Goal: Information Seeking & Learning: Learn about a topic

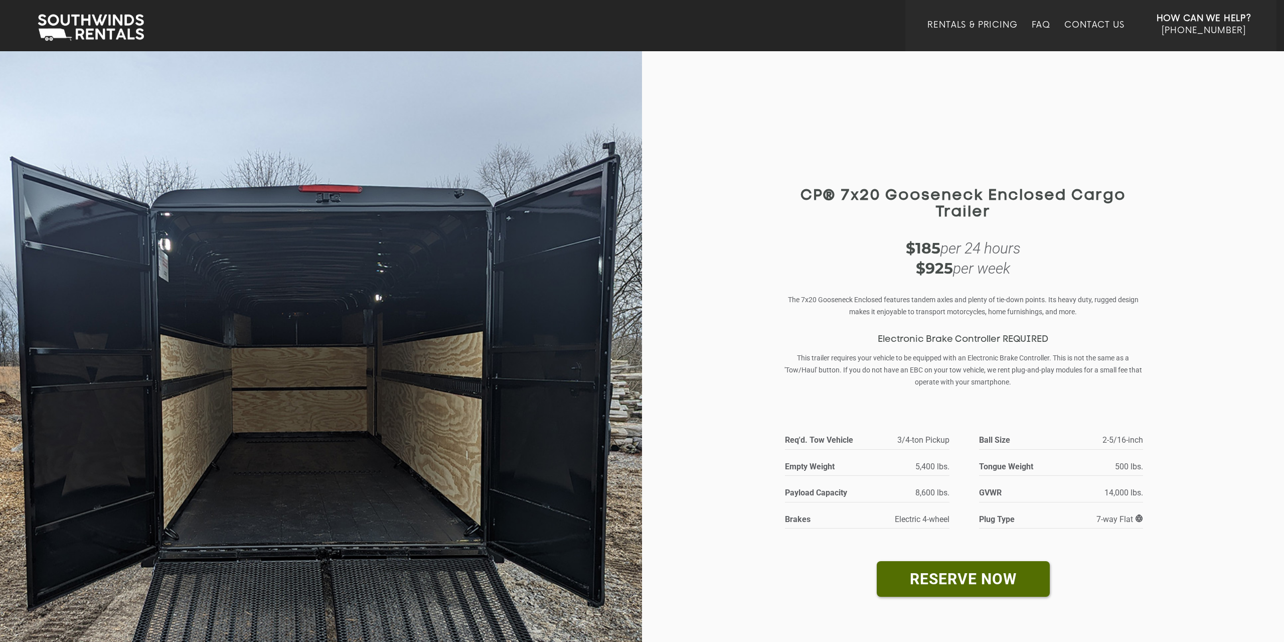
click at [309, 326] on img at bounding box center [321, 417] width 642 height 734
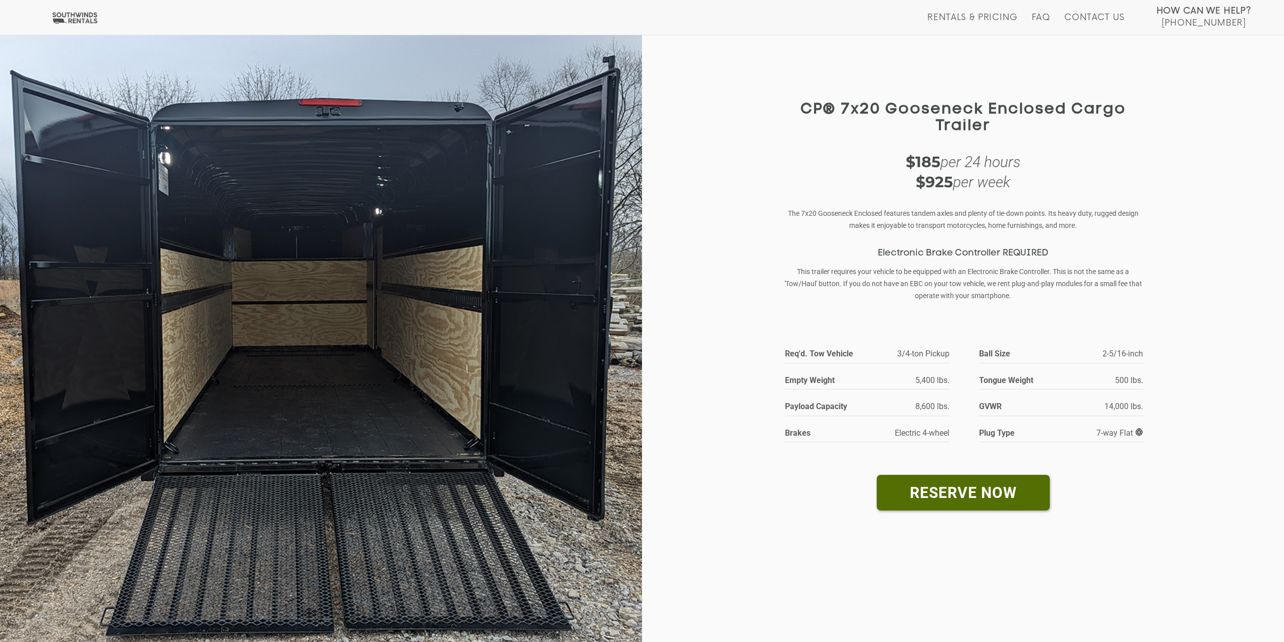
scroll to position [434, 0]
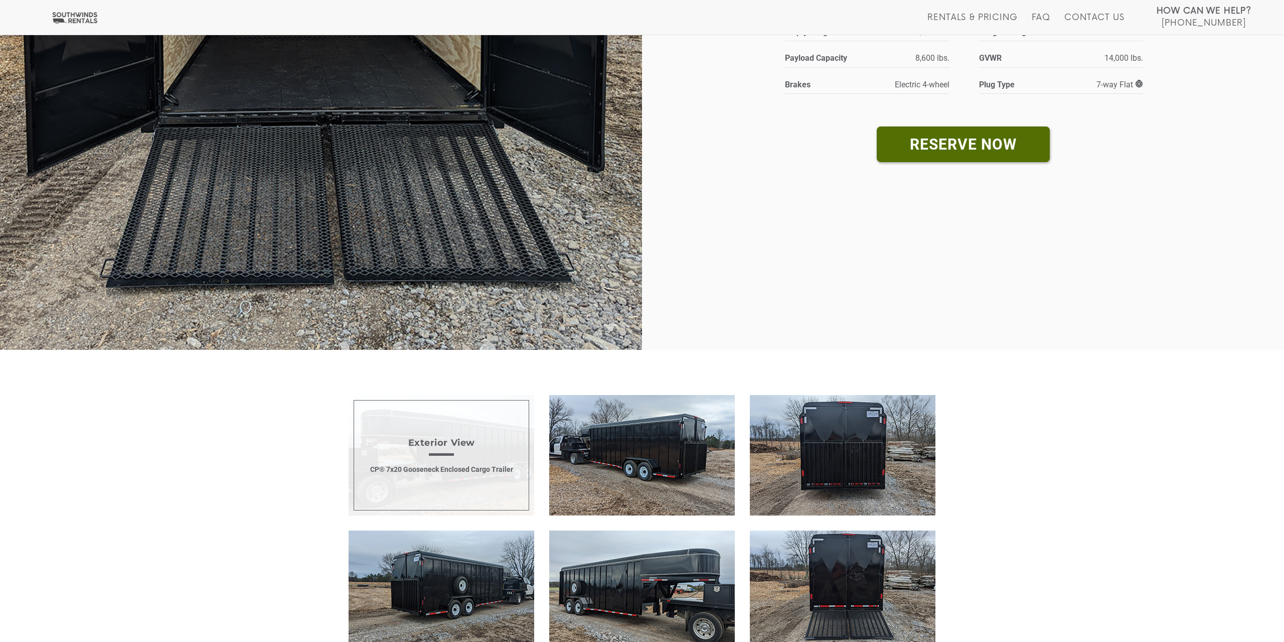
click at [465, 480] on span "Exterior View CP® 7x20 Gooseneck Enclosed Cargo Trailer" at bounding box center [442, 455] width 186 height 120
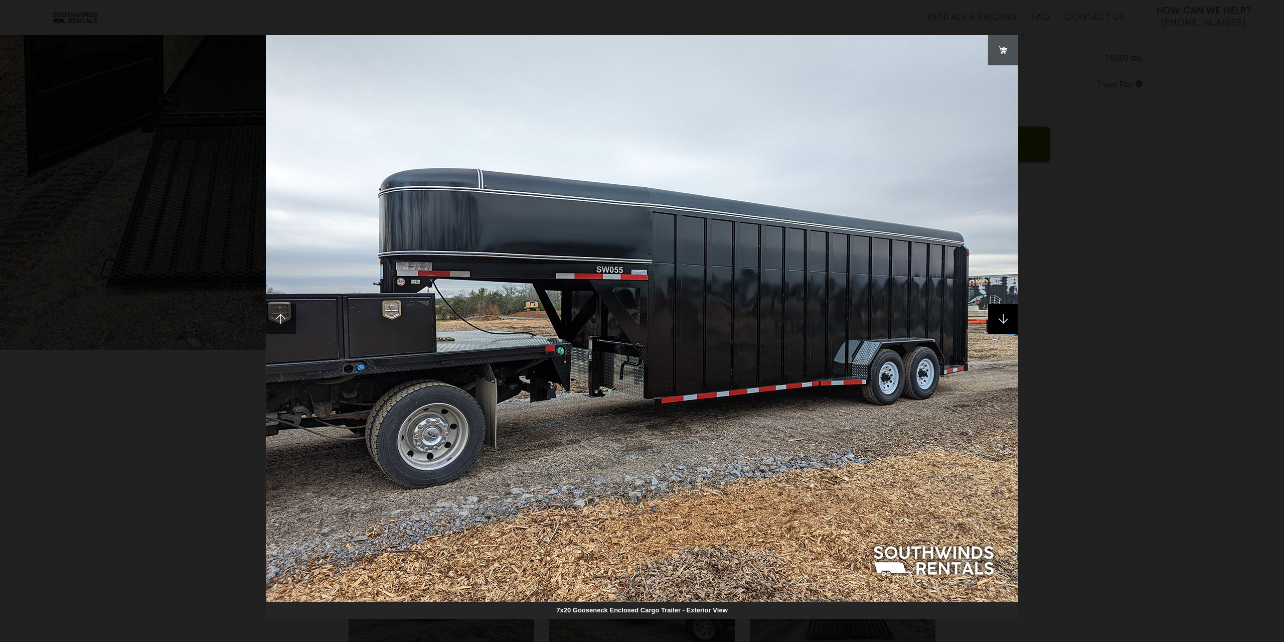
click at [1000, 312] on span at bounding box center [1003, 318] width 30 height 30
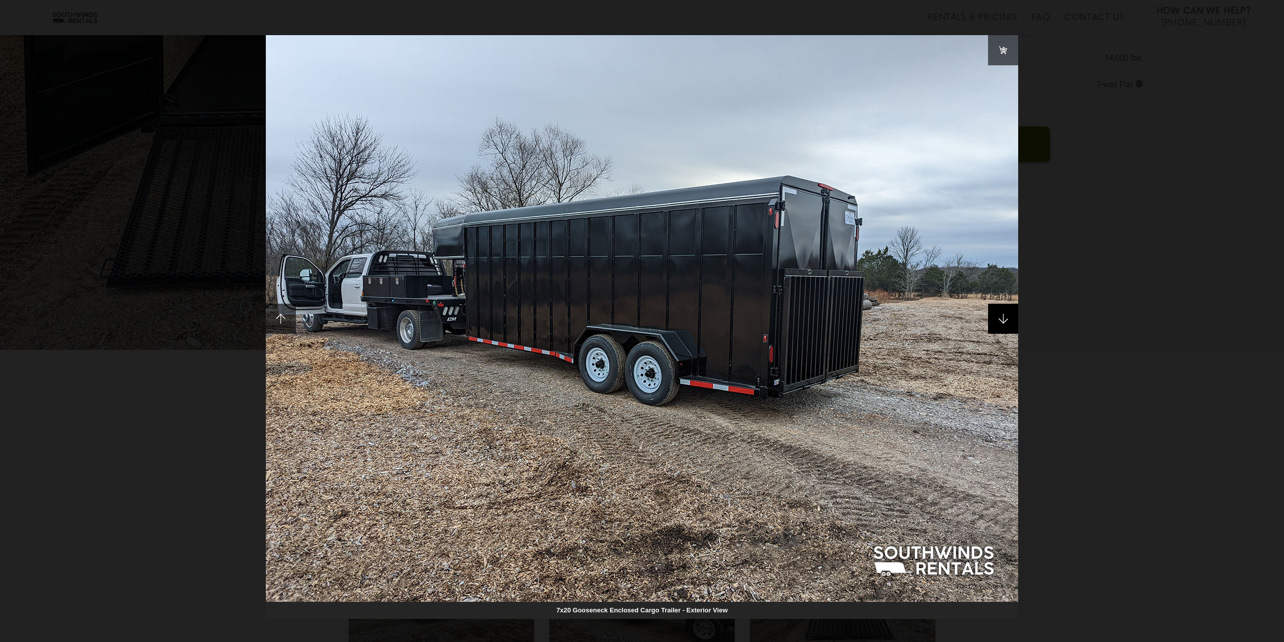
click at [1011, 323] on span at bounding box center [1003, 318] width 30 height 30
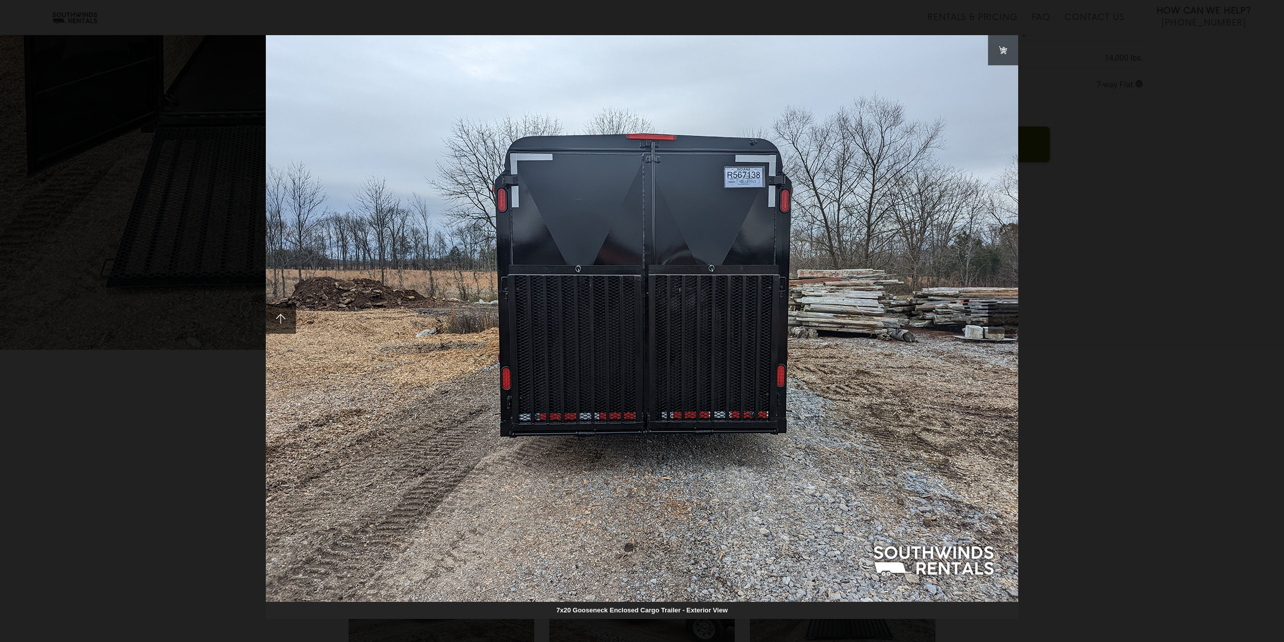
click at [1011, 323] on span at bounding box center [1003, 318] width 30 height 30
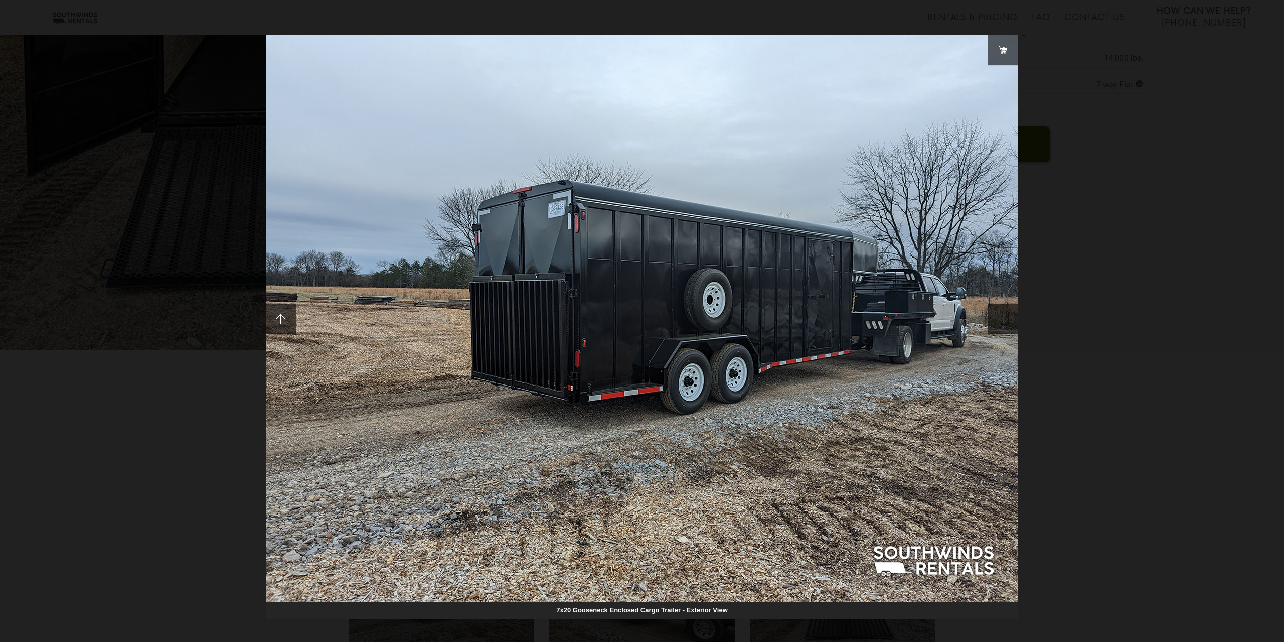
click at [1011, 323] on span at bounding box center [1003, 318] width 30 height 30
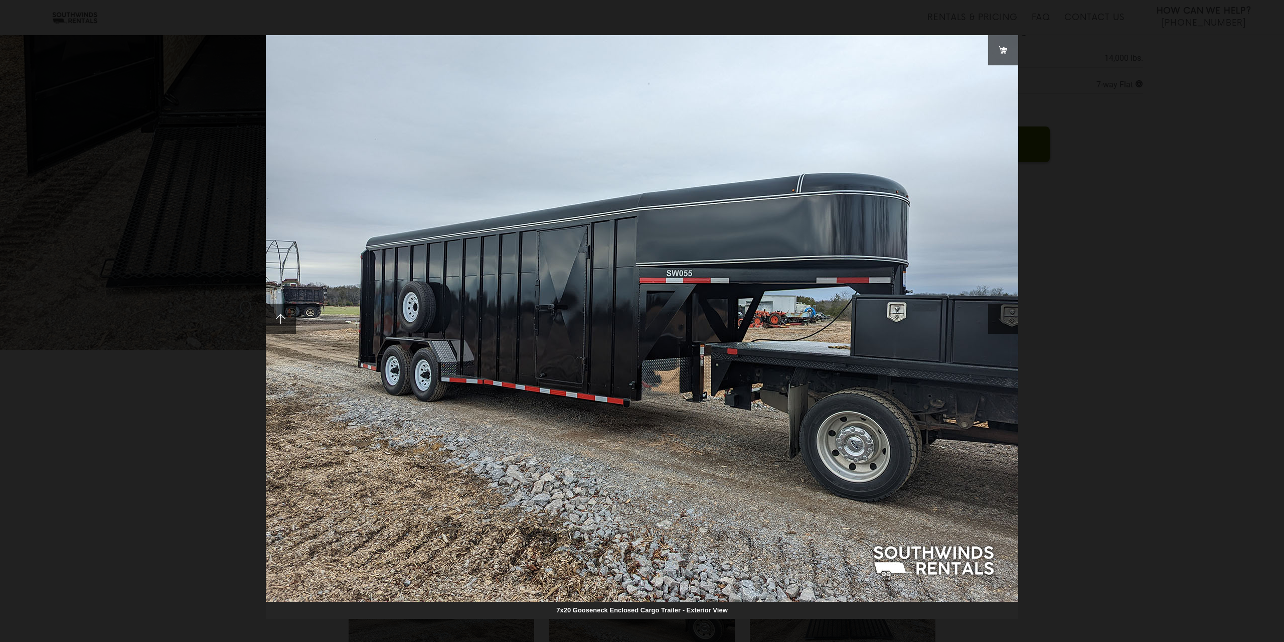
click at [1011, 323] on span at bounding box center [1003, 318] width 30 height 30
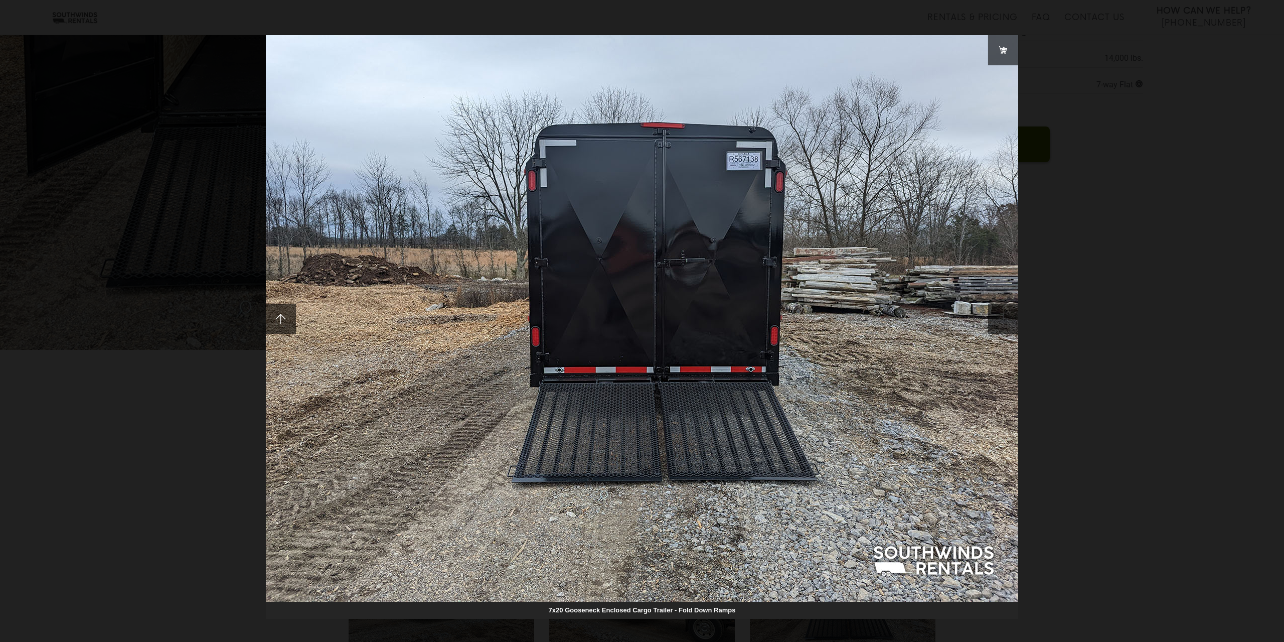
click at [1011, 323] on span at bounding box center [1003, 318] width 30 height 30
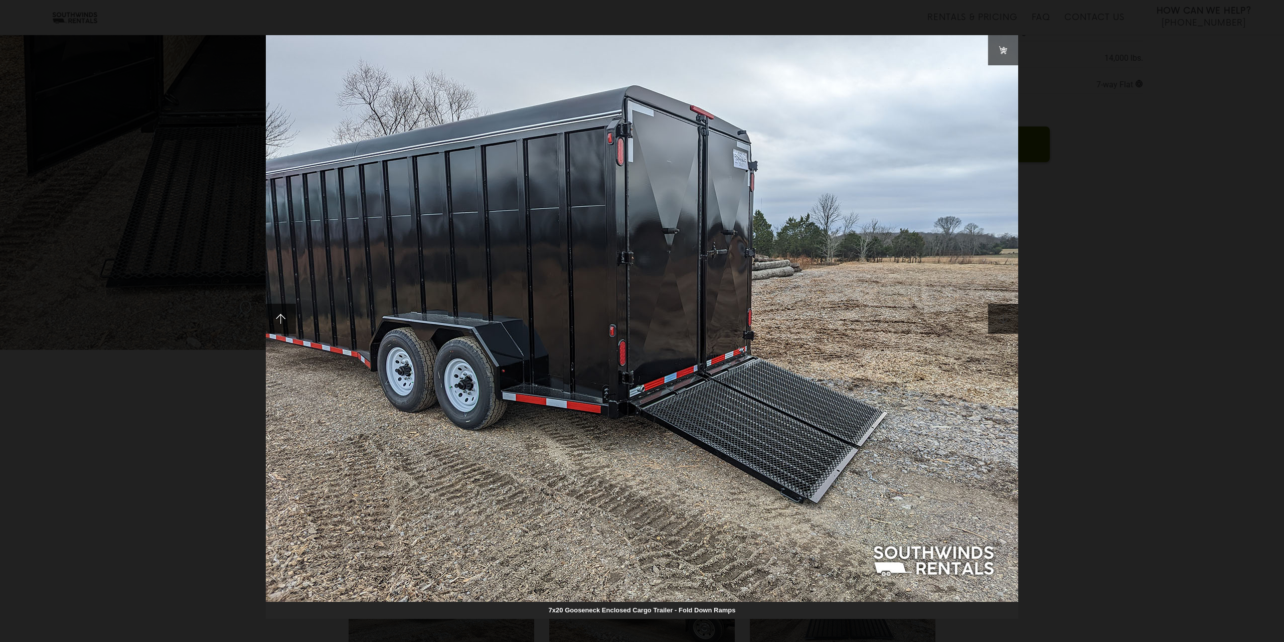
click at [1011, 323] on span at bounding box center [1003, 318] width 30 height 30
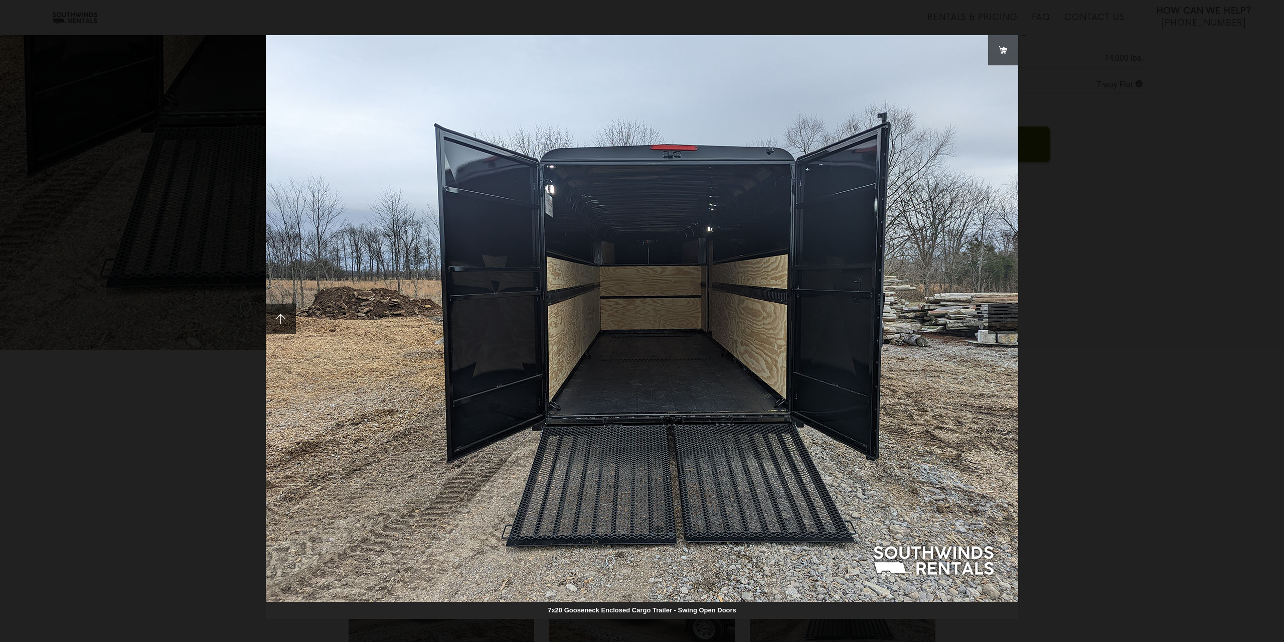
click at [1011, 323] on span at bounding box center [1003, 318] width 30 height 30
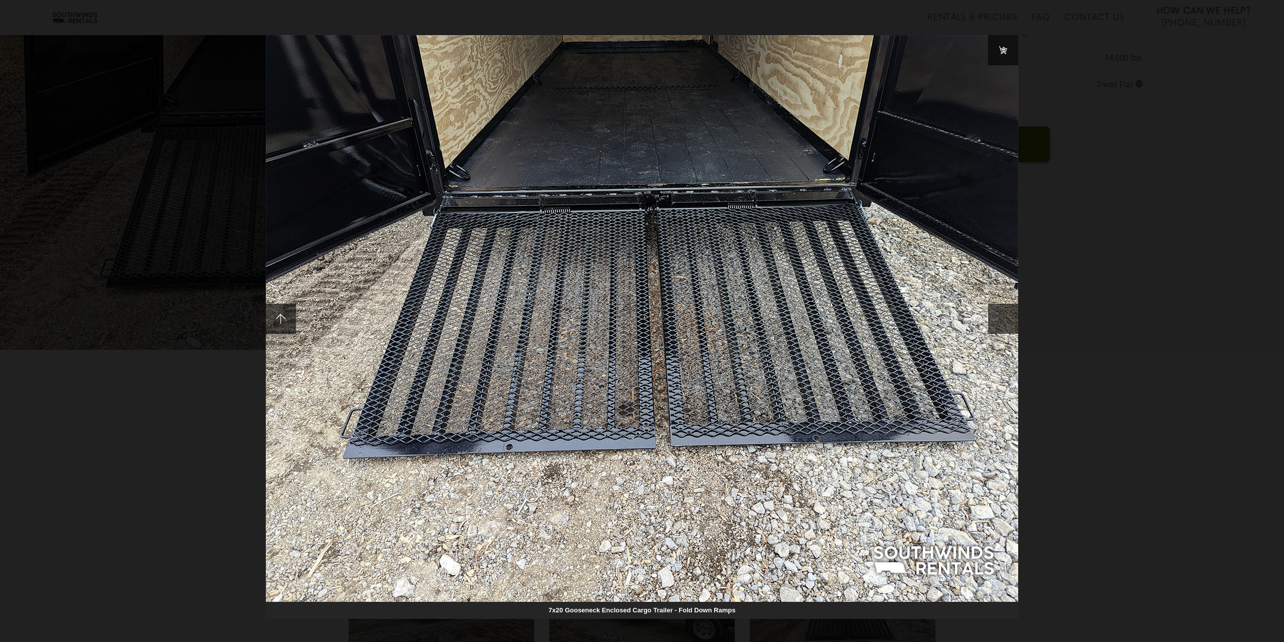
click at [1011, 323] on span at bounding box center [1003, 318] width 30 height 30
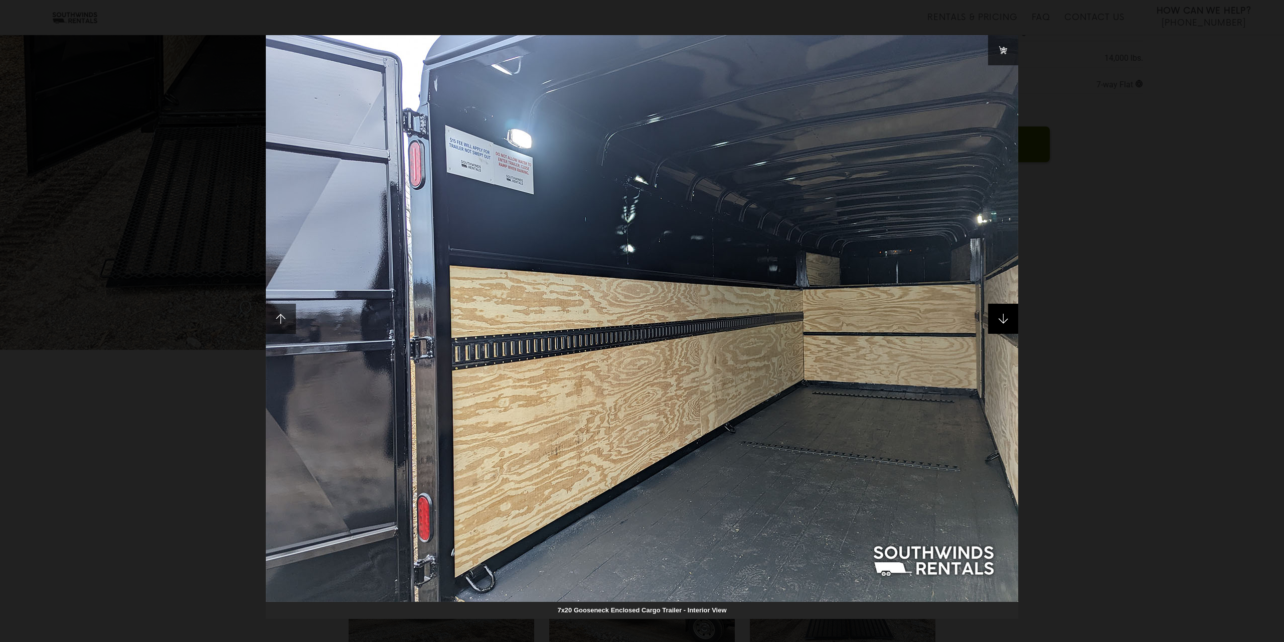
click at [1010, 323] on span at bounding box center [1003, 318] width 30 height 30
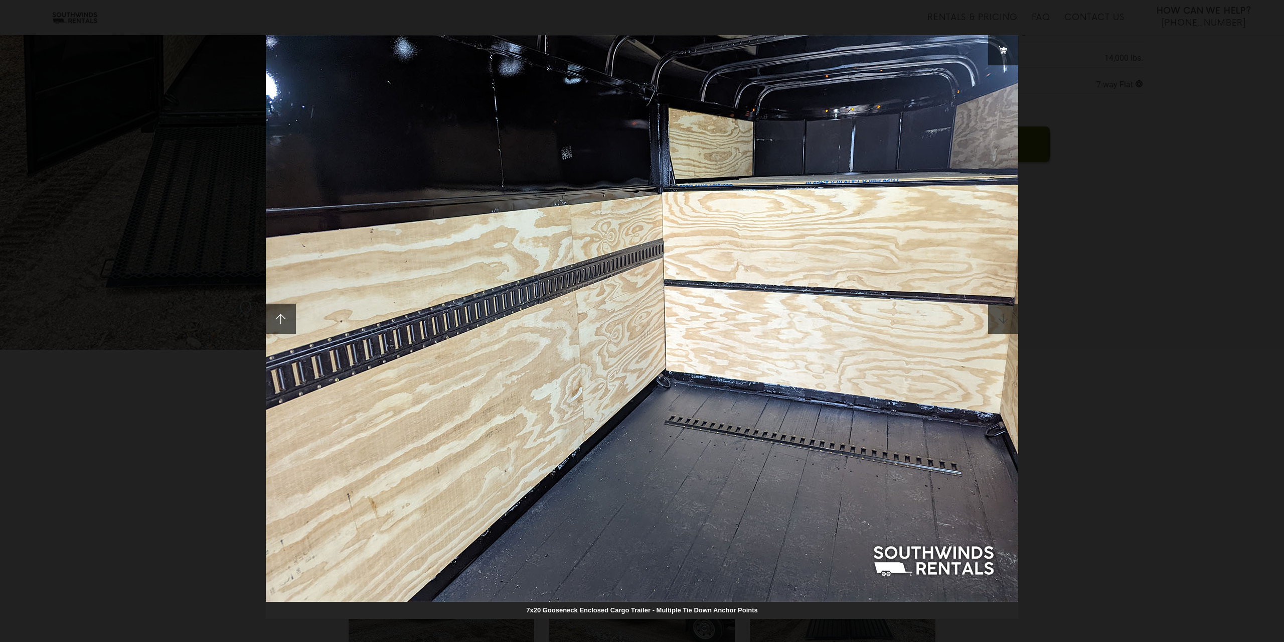
click at [1010, 323] on span at bounding box center [1003, 318] width 30 height 30
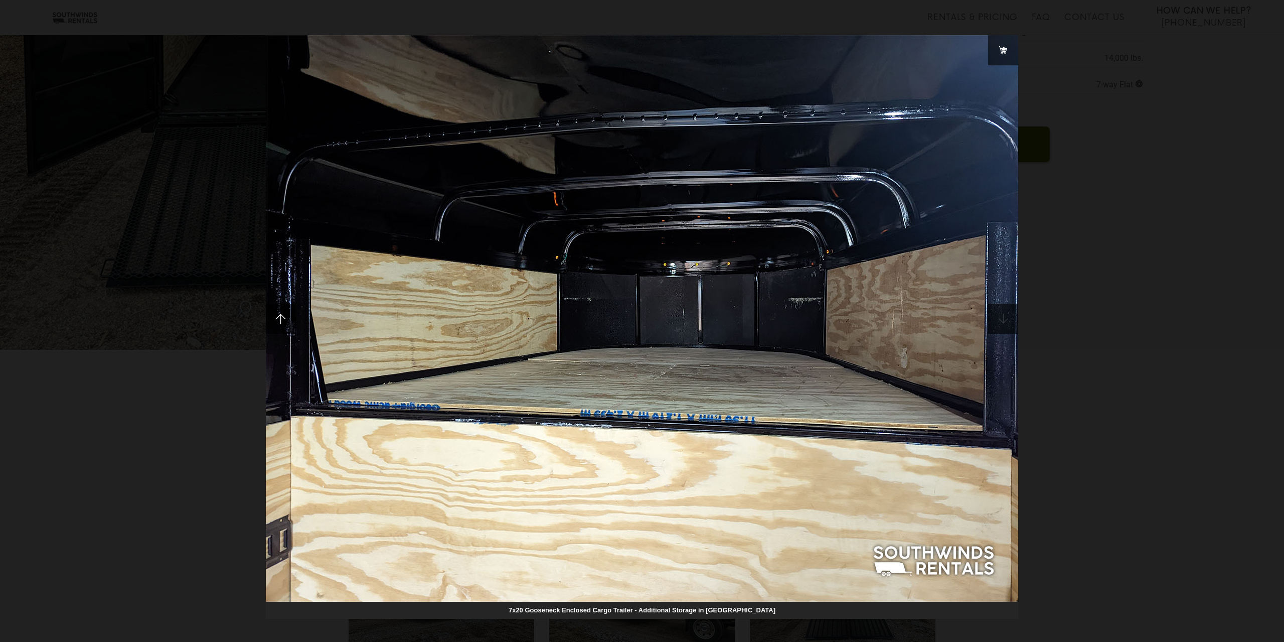
click at [1010, 323] on span at bounding box center [1003, 318] width 30 height 30
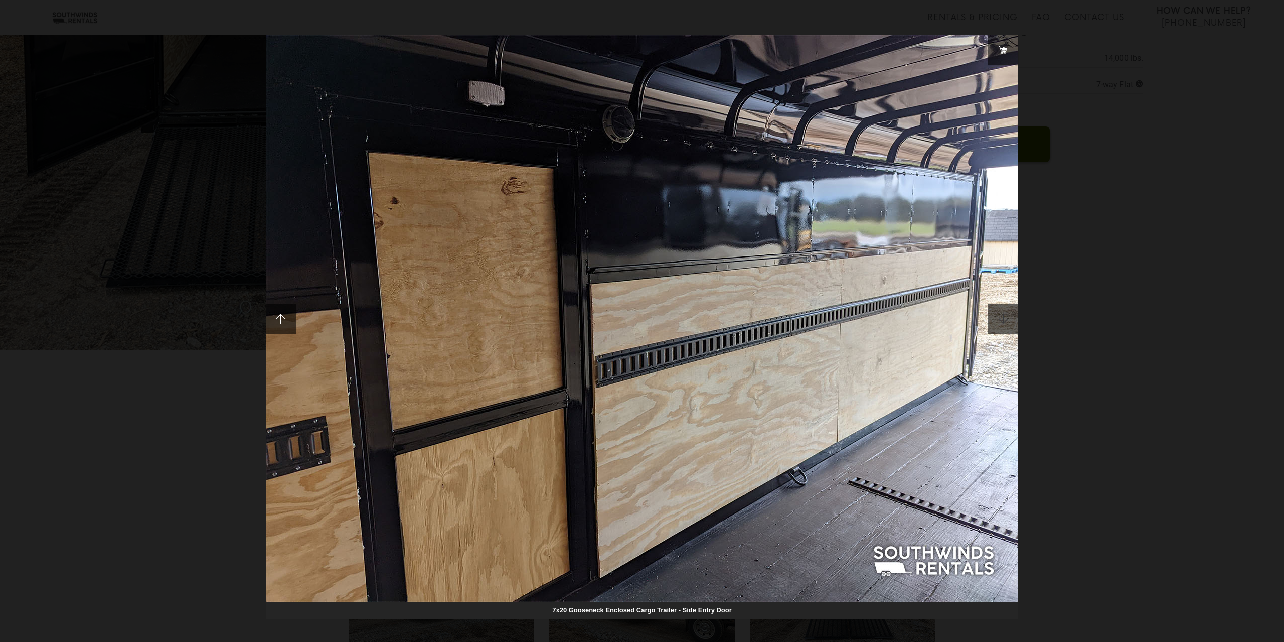
click at [1010, 323] on span at bounding box center [1003, 318] width 30 height 30
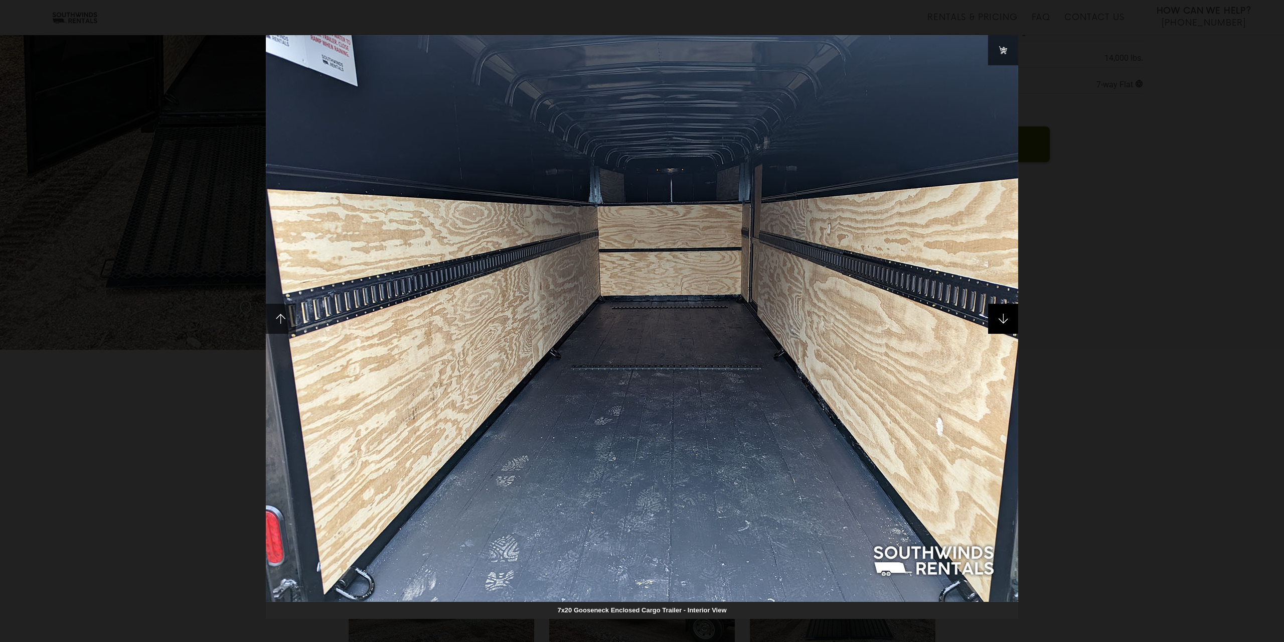
click at [1009, 323] on span at bounding box center [1003, 318] width 30 height 30
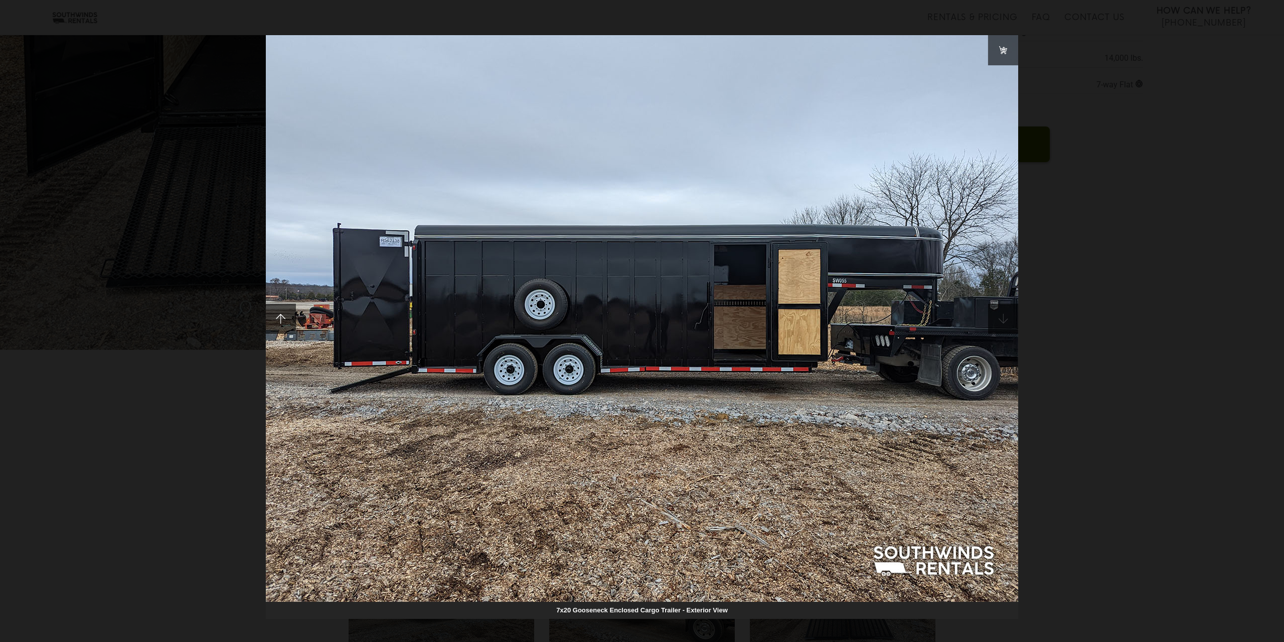
click at [1009, 323] on span at bounding box center [1003, 318] width 30 height 30
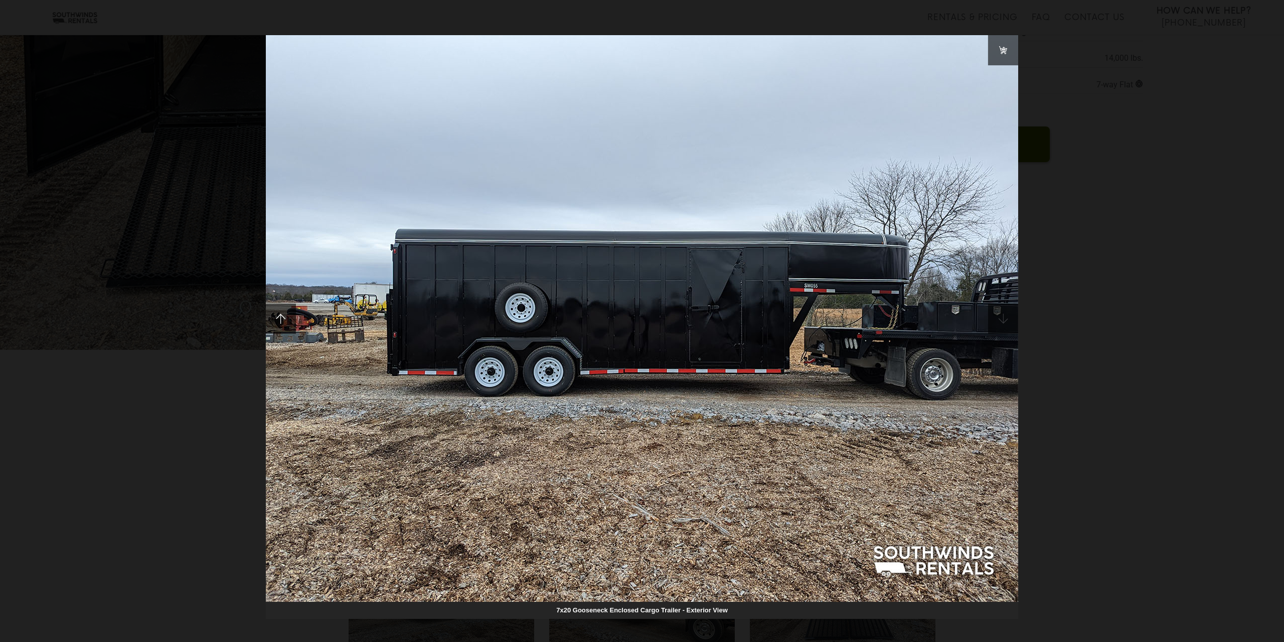
click at [1009, 323] on span at bounding box center [1003, 318] width 30 height 30
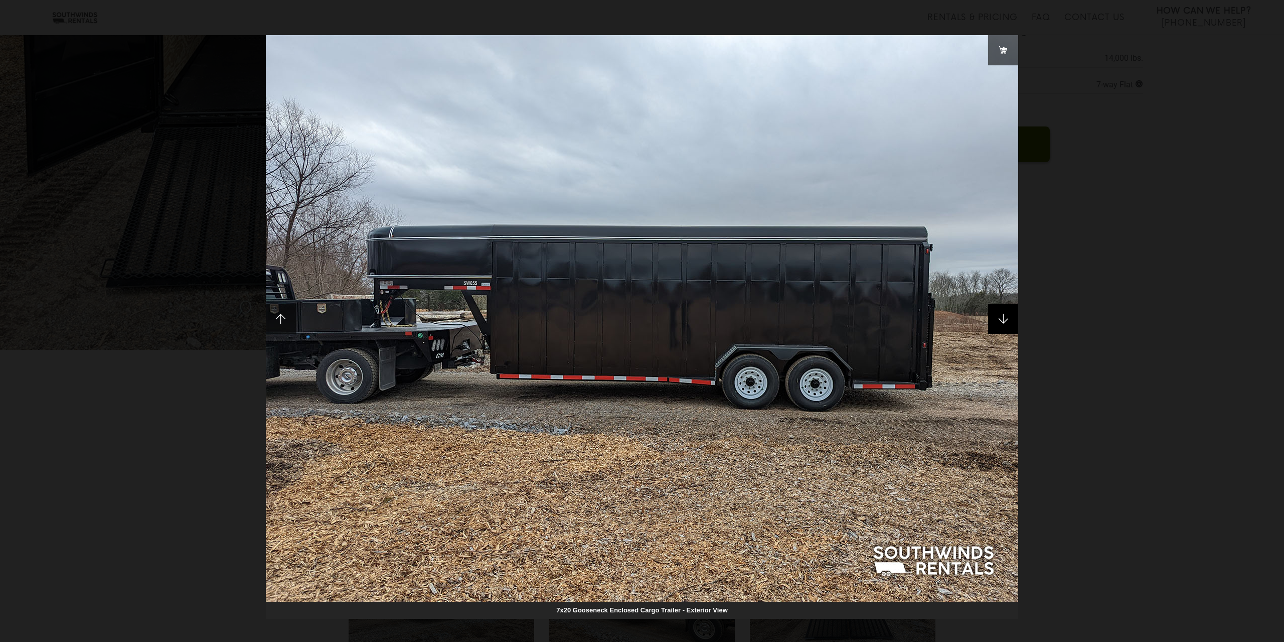
click at [1009, 323] on span at bounding box center [1003, 318] width 30 height 30
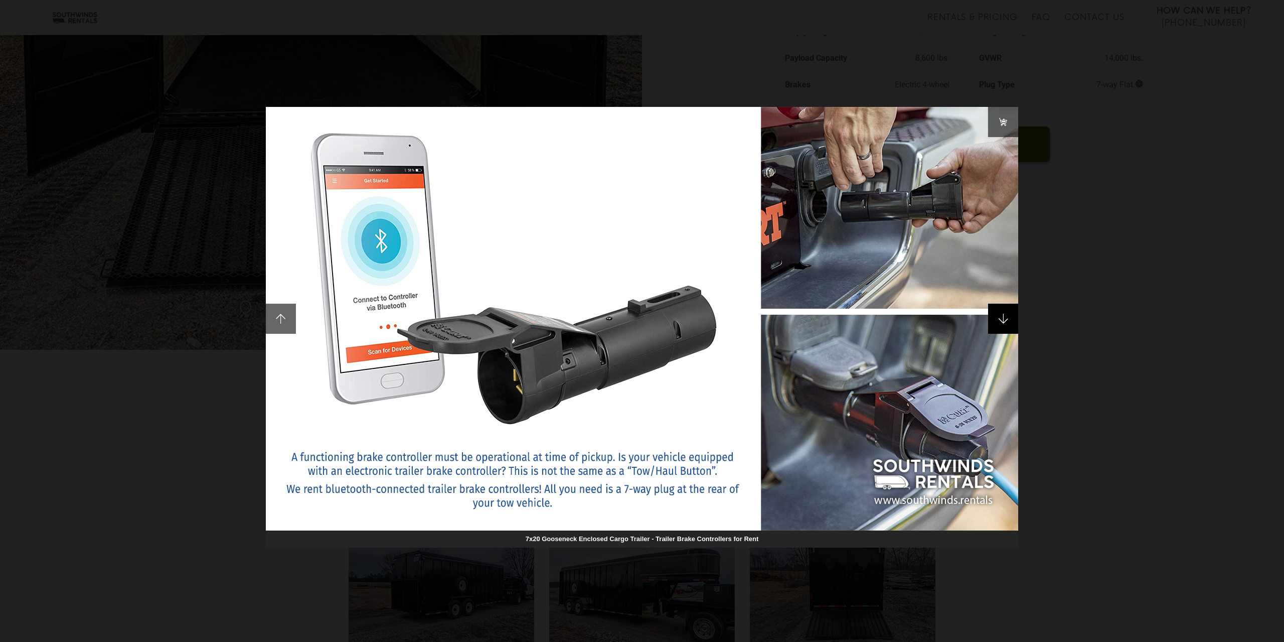
click at [1009, 322] on span at bounding box center [1003, 318] width 30 height 30
